Goal: Task Accomplishment & Management: Complete application form

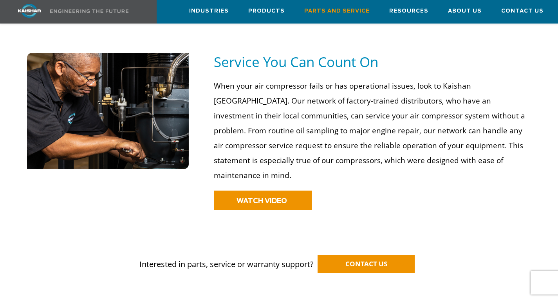
scroll to position [666, 0]
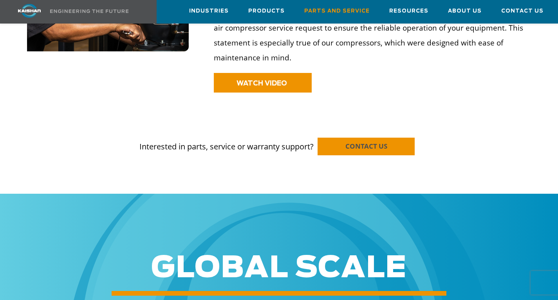
click at [333, 138] on link "CONTACT US" at bounding box center [366, 147] width 97 height 18
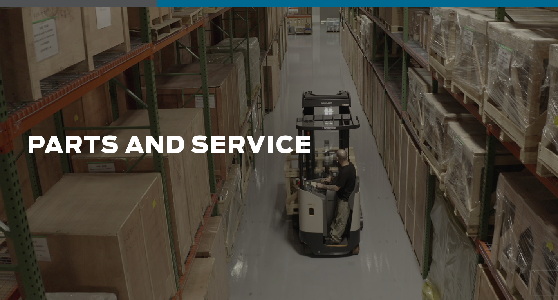
scroll to position [0, 0]
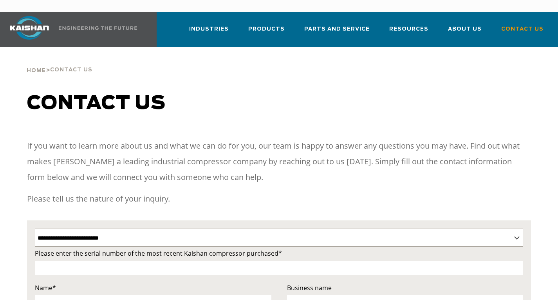
select select "**********"
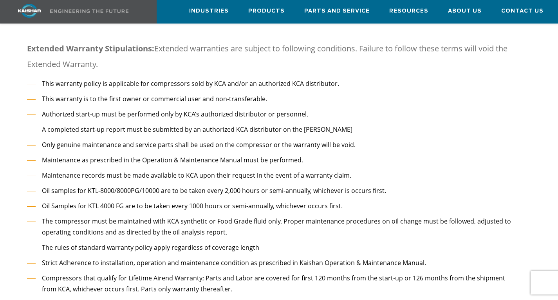
scroll to position [627, 0]
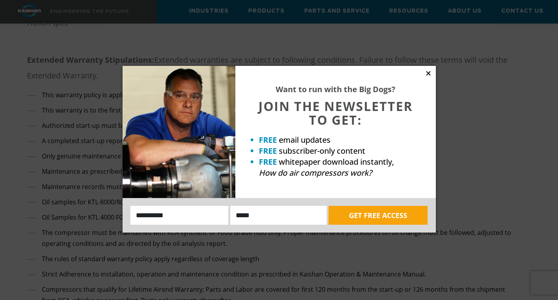
click at [428, 75] on icon at bounding box center [428, 73] width 4 height 4
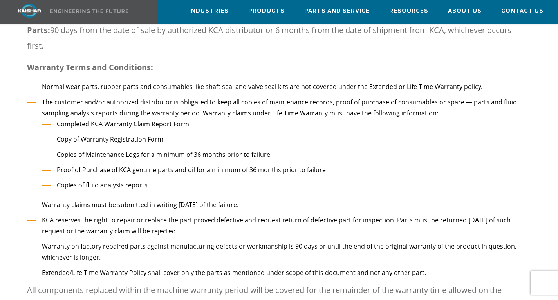
scroll to position [980, 0]
